Goal: Information Seeking & Learning: Learn about a topic

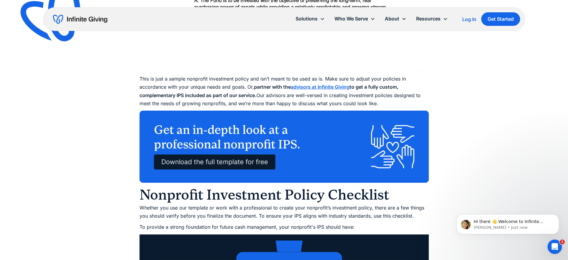
scroll to position [2621, 0]
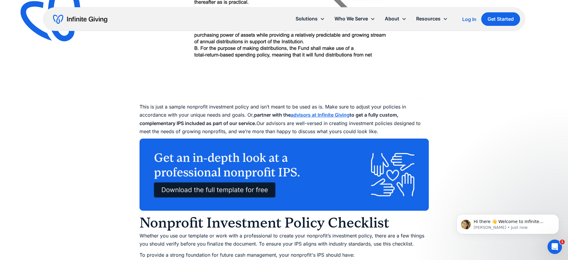
click at [237, 172] on img at bounding box center [283, 175] width 289 height 72
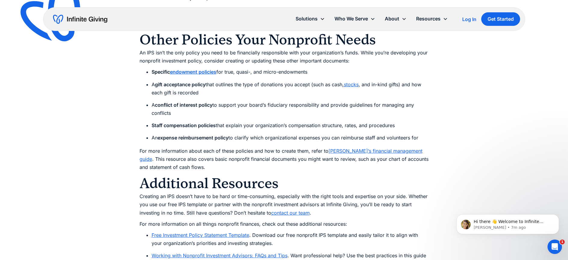
scroll to position [3313, 0]
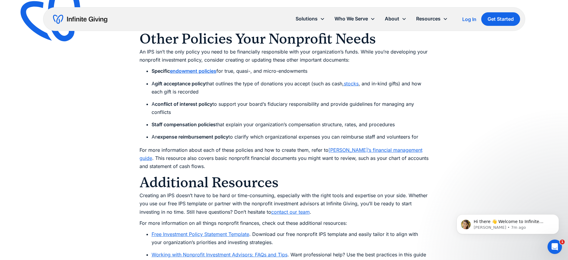
click at [205, 68] on strong "endowment policies" at bounding box center [193, 71] width 46 height 6
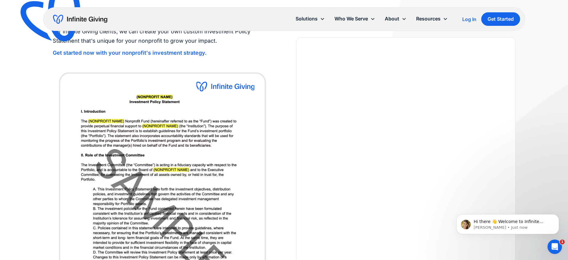
scroll to position [108, 0]
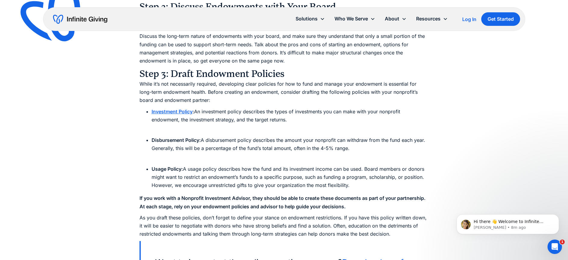
scroll to position [2550, 0]
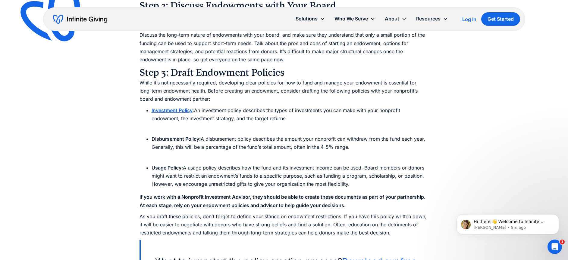
click at [180, 112] on strong "Investment Policy" at bounding box center [171, 110] width 41 height 6
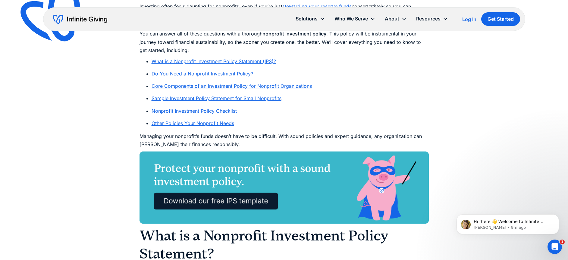
scroll to position [371, 0]
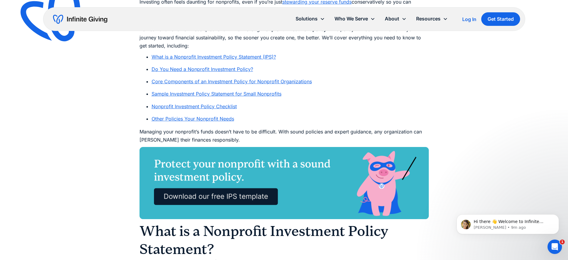
click at [209, 95] on link "Sample Investment Policy Statement for Small Nonprofits" at bounding box center [216, 94] width 130 height 6
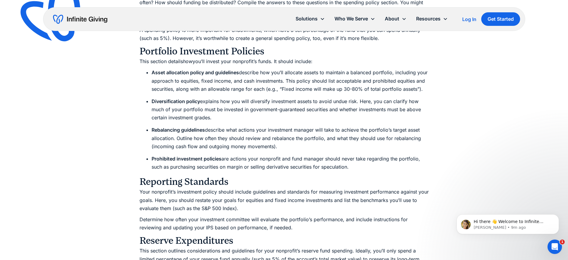
scroll to position [1852, 0]
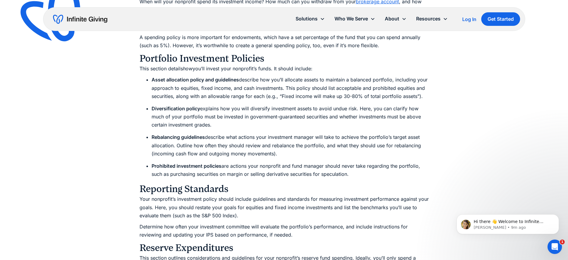
scroll to position [371, 0]
